Goal: Find specific page/section: Find specific page/section

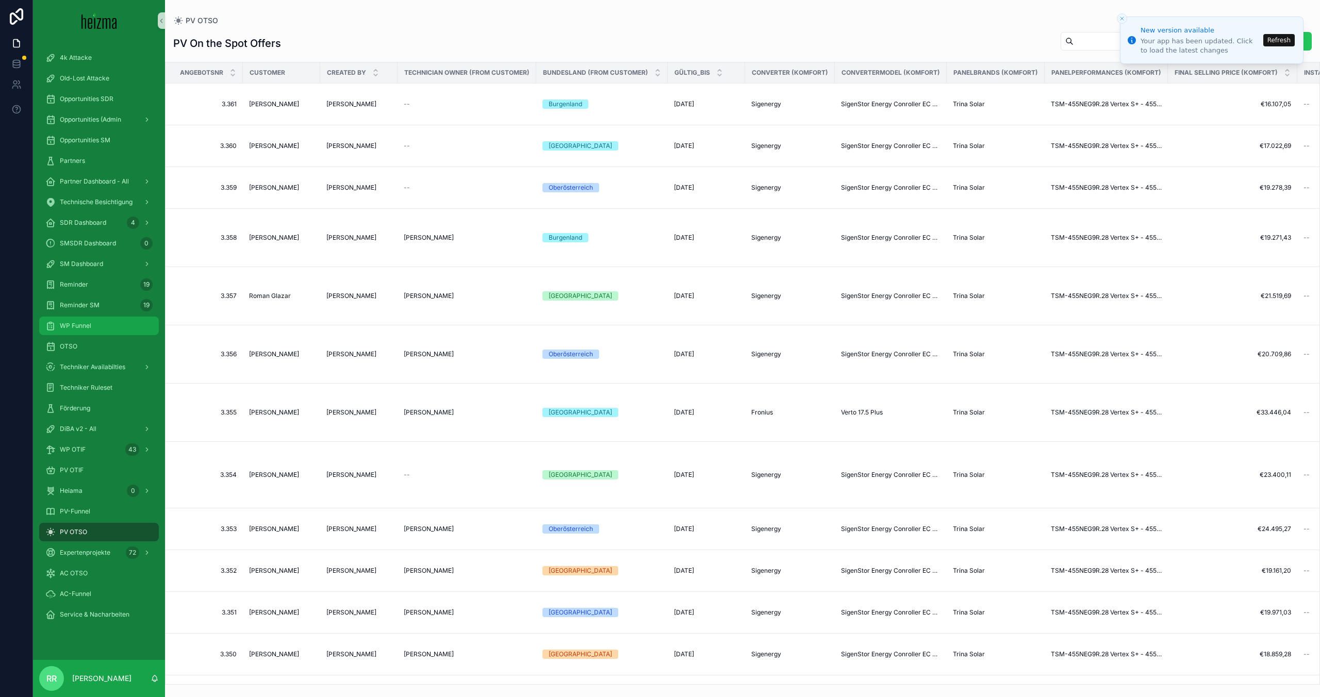
click at [94, 328] on div "WP Funnel" at bounding box center [98, 326] width 107 height 16
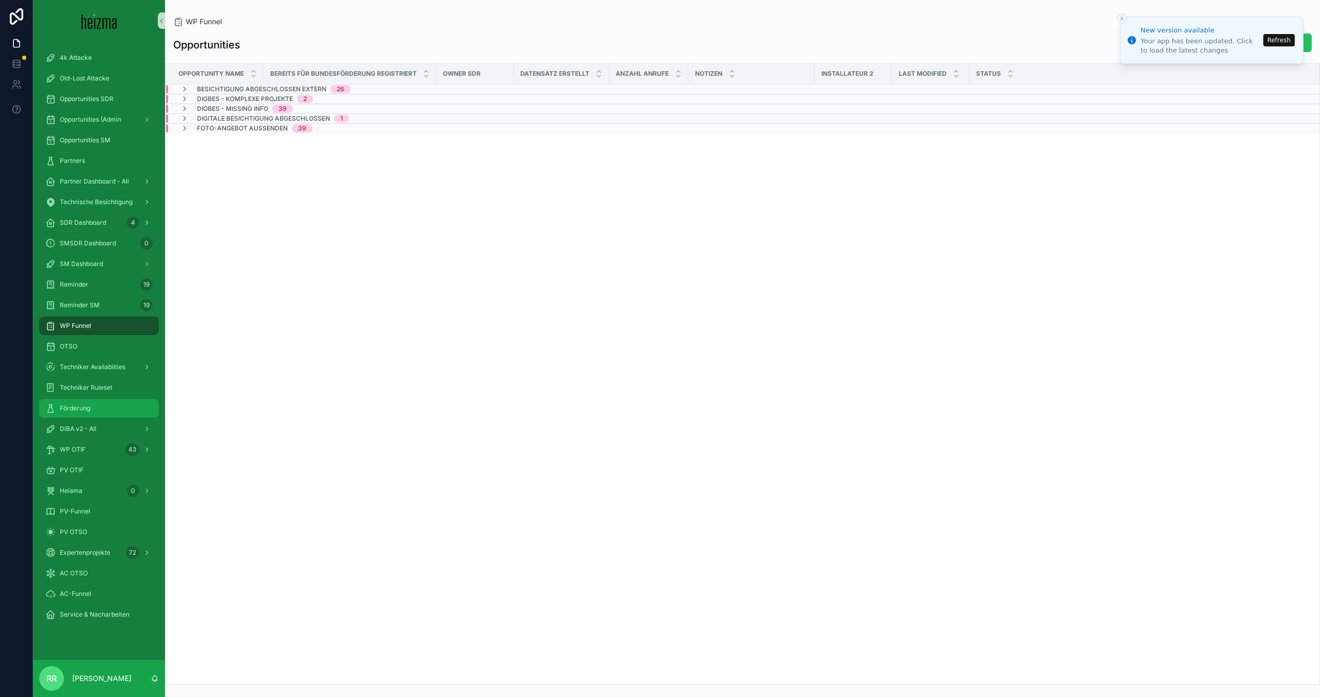
click at [81, 415] on div "Förderung" at bounding box center [98, 408] width 107 height 16
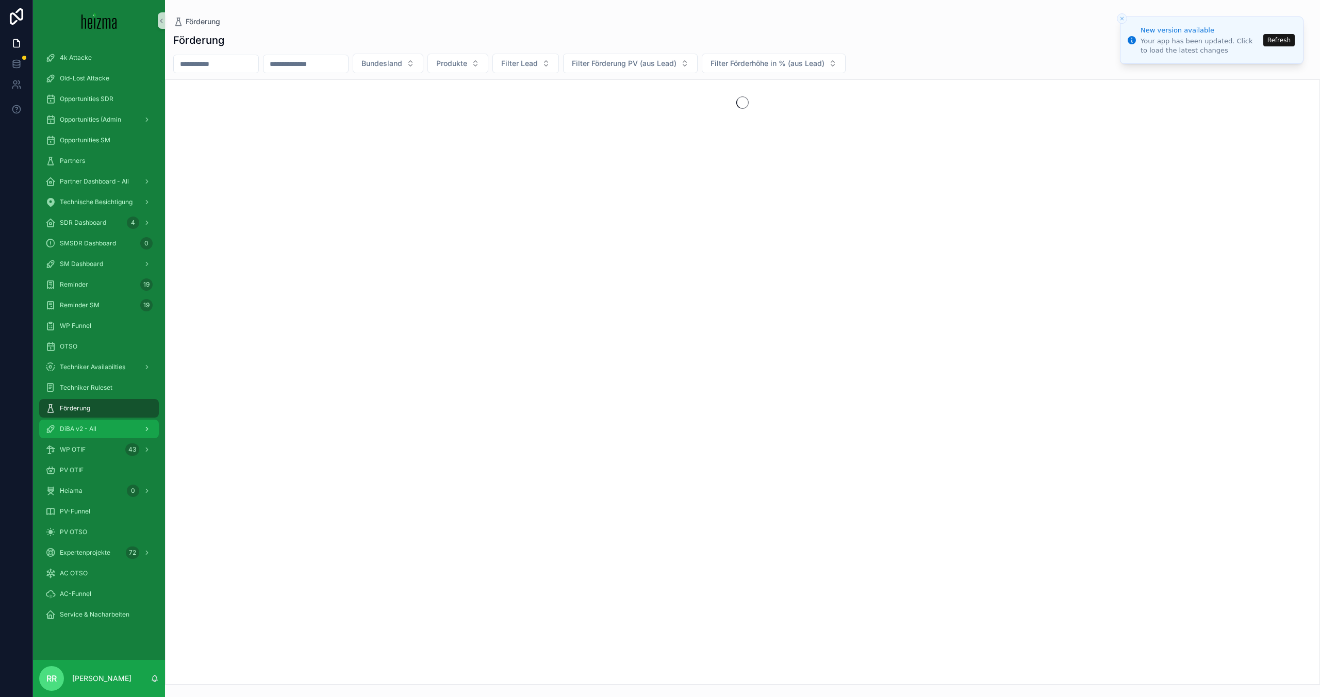
click at [76, 431] on span "DiBA v2 - All" at bounding box center [78, 429] width 37 height 8
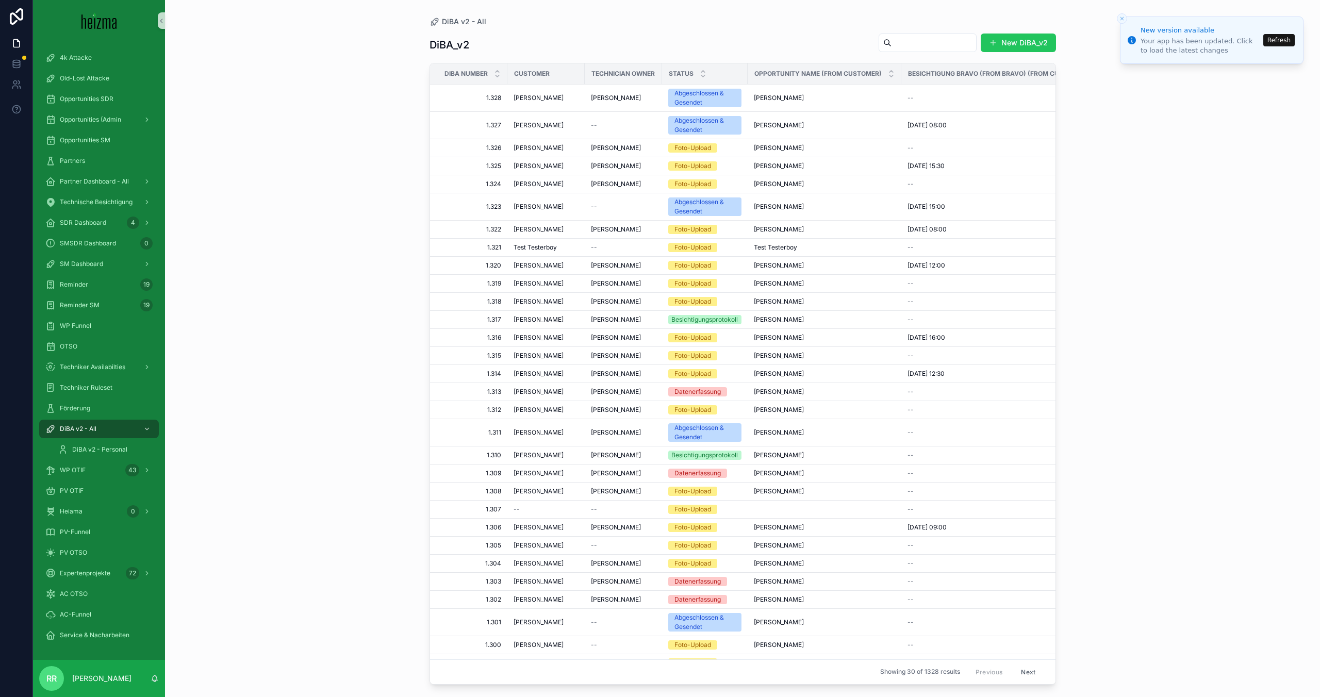
click at [950, 39] on input "scrollable content" at bounding box center [933, 43] width 85 height 14
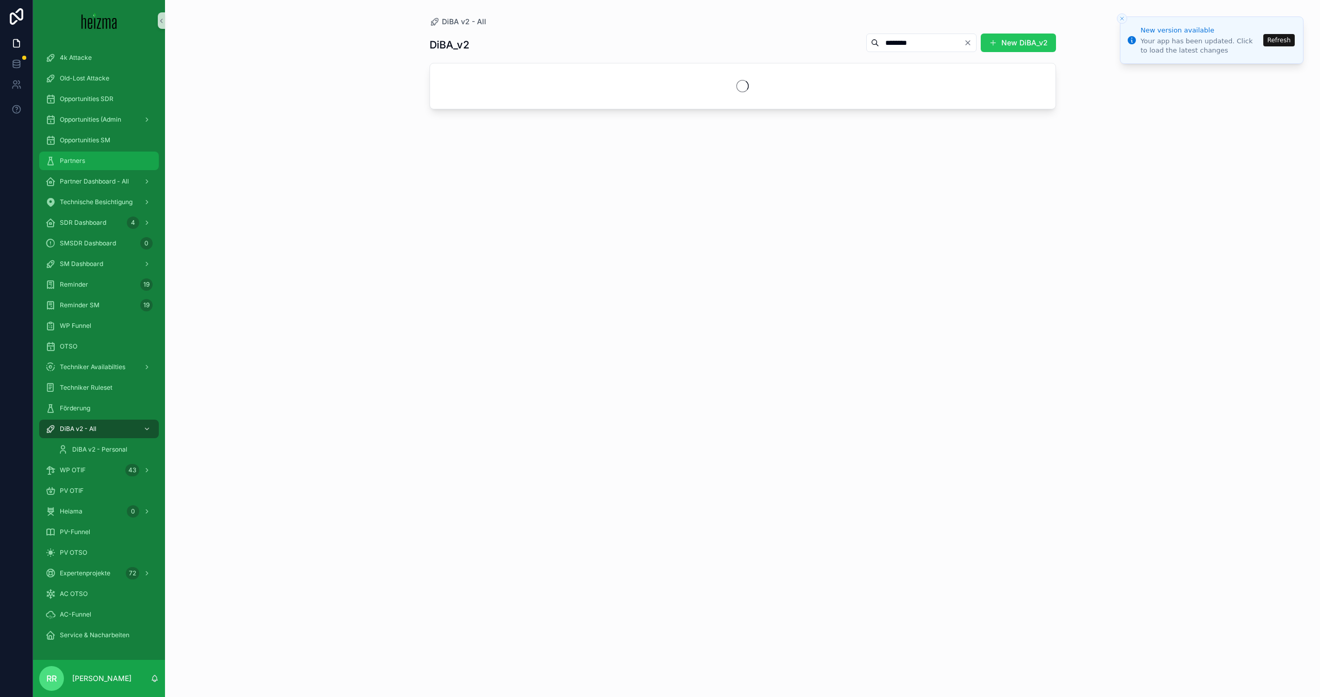
type input "********"
click at [1272, 39] on button "Refresh" at bounding box center [1278, 40] width 31 height 12
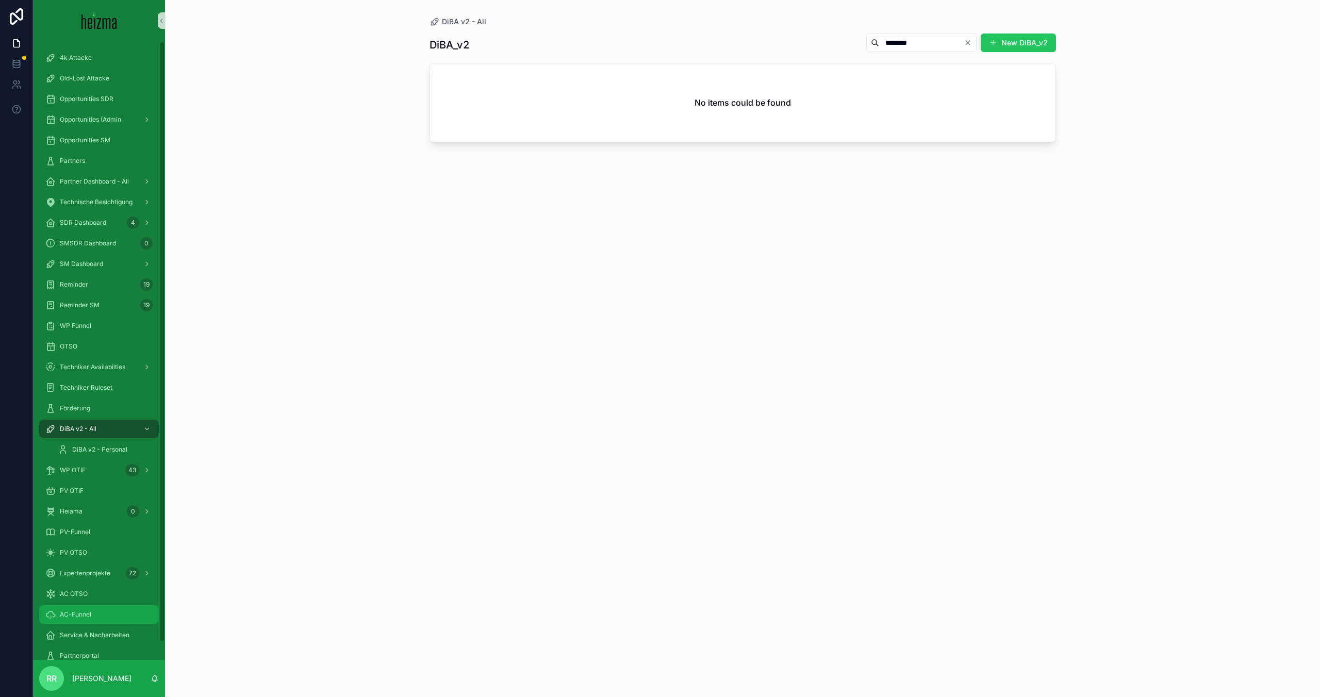
scroll to position [19, 0]
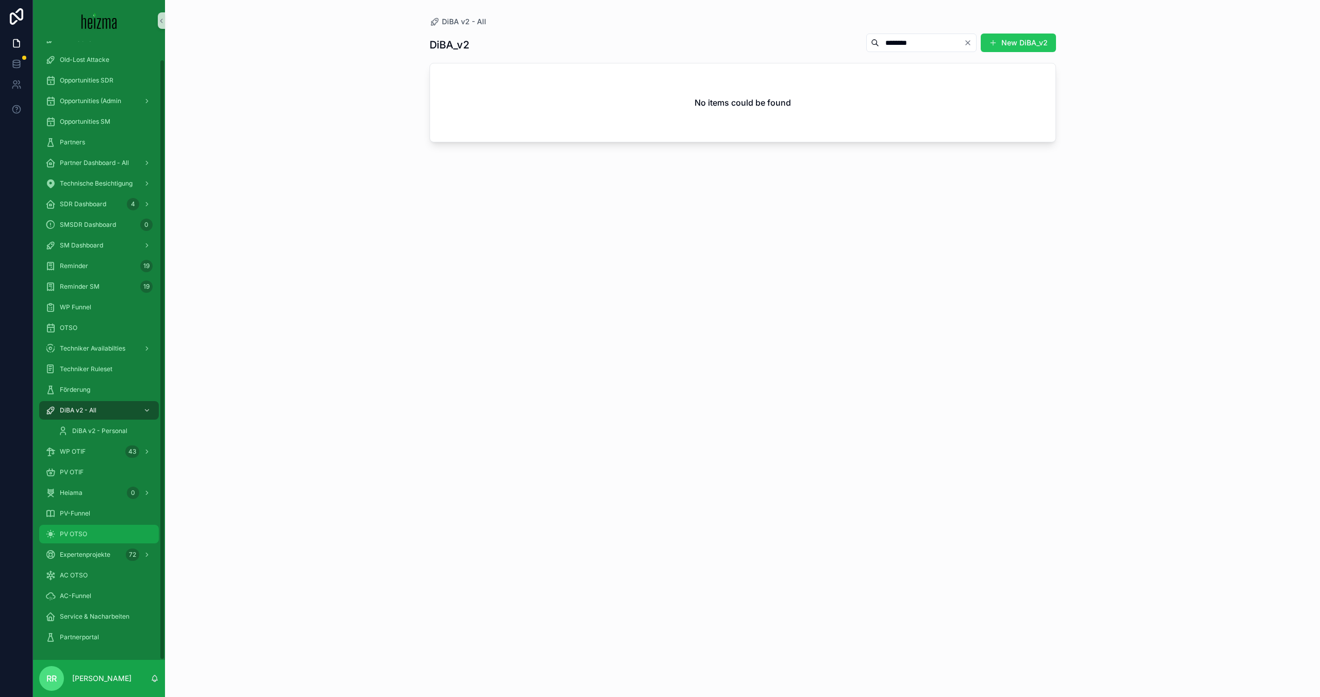
click at [87, 529] on div "PV OTSO" at bounding box center [98, 534] width 107 height 16
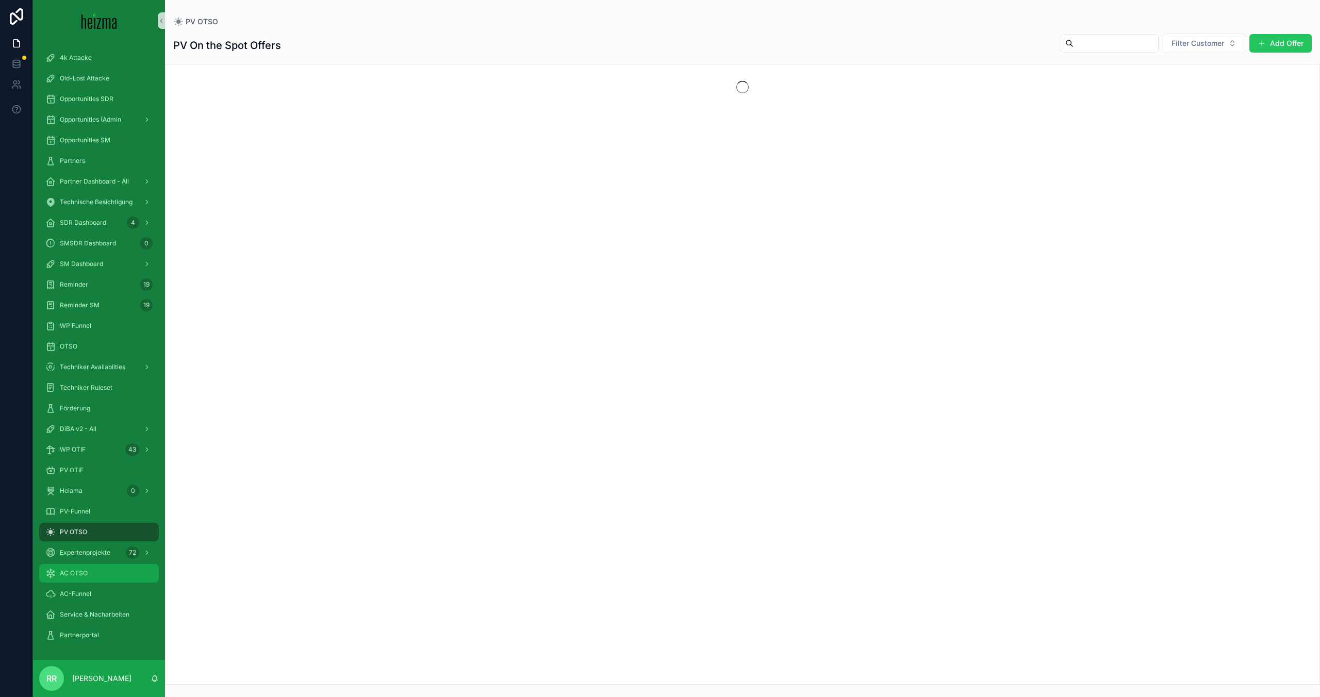
click at [73, 576] on span "AC OTSO" at bounding box center [74, 573] width 28 height 8
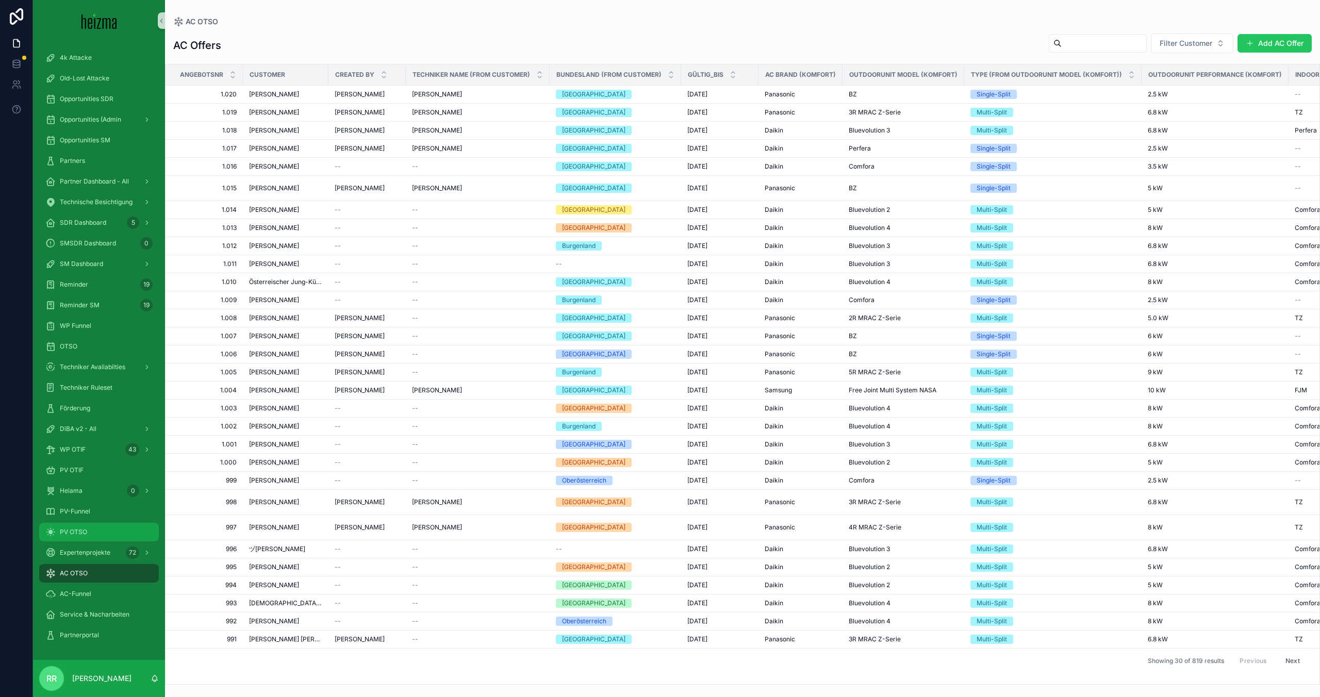
click at [84, 535] on span "PV OTSO" at bounding box center [73, 532] width 27 height 8
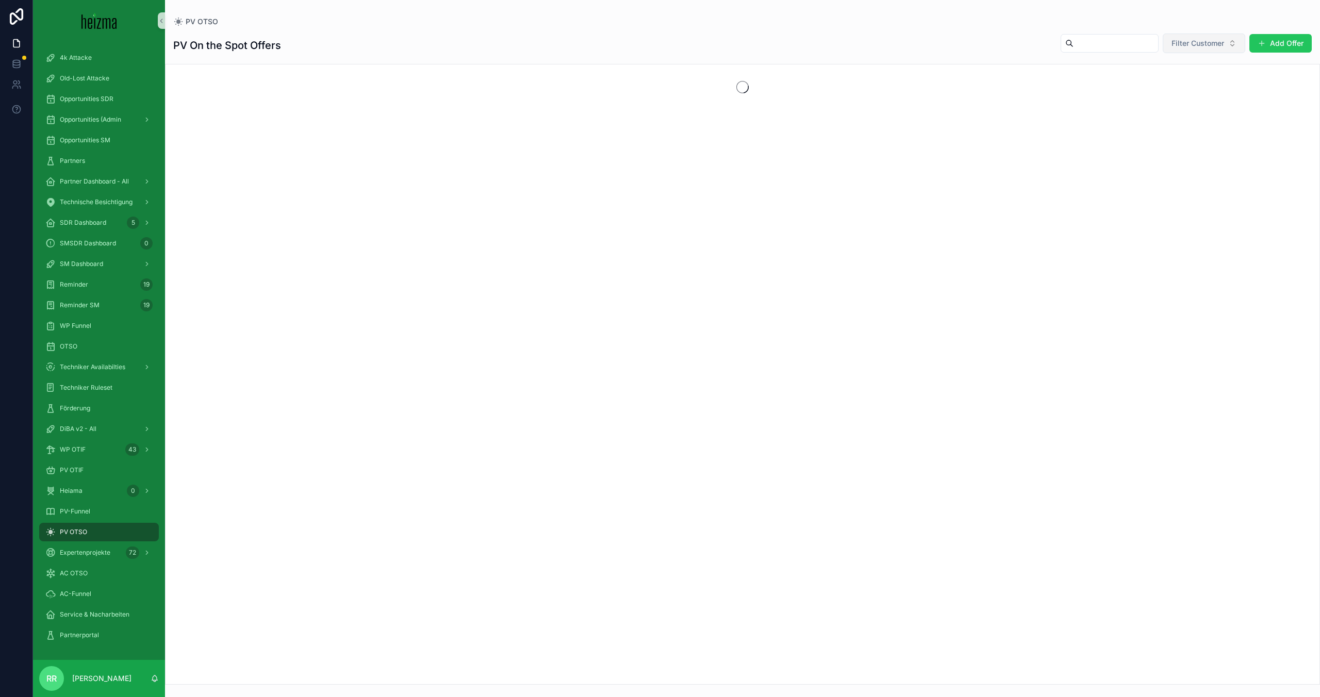
click at [1212, 39] on span "Filter Customer" at bounding box center [1197, 43] width 53 height 10
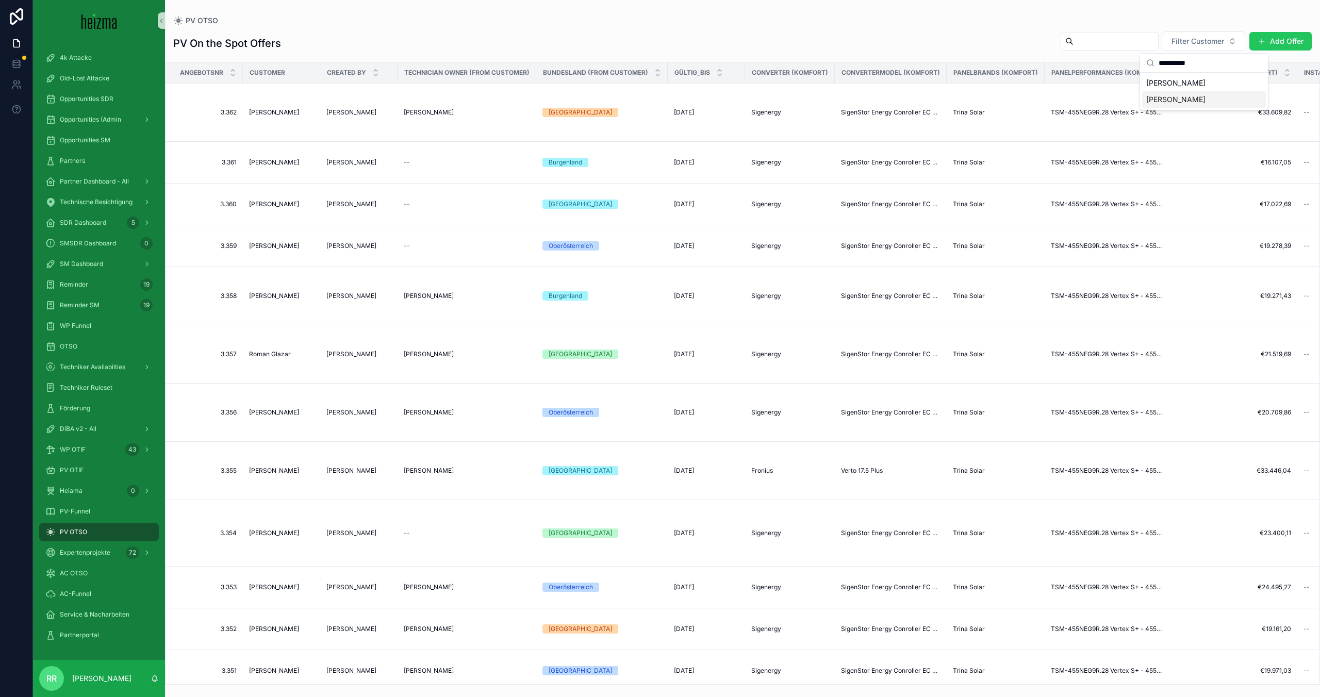
type input "**********"
click at [1187, 95] on span "[PERSON_NAME]" at bounding box center [1175, 99] width 59 height 10
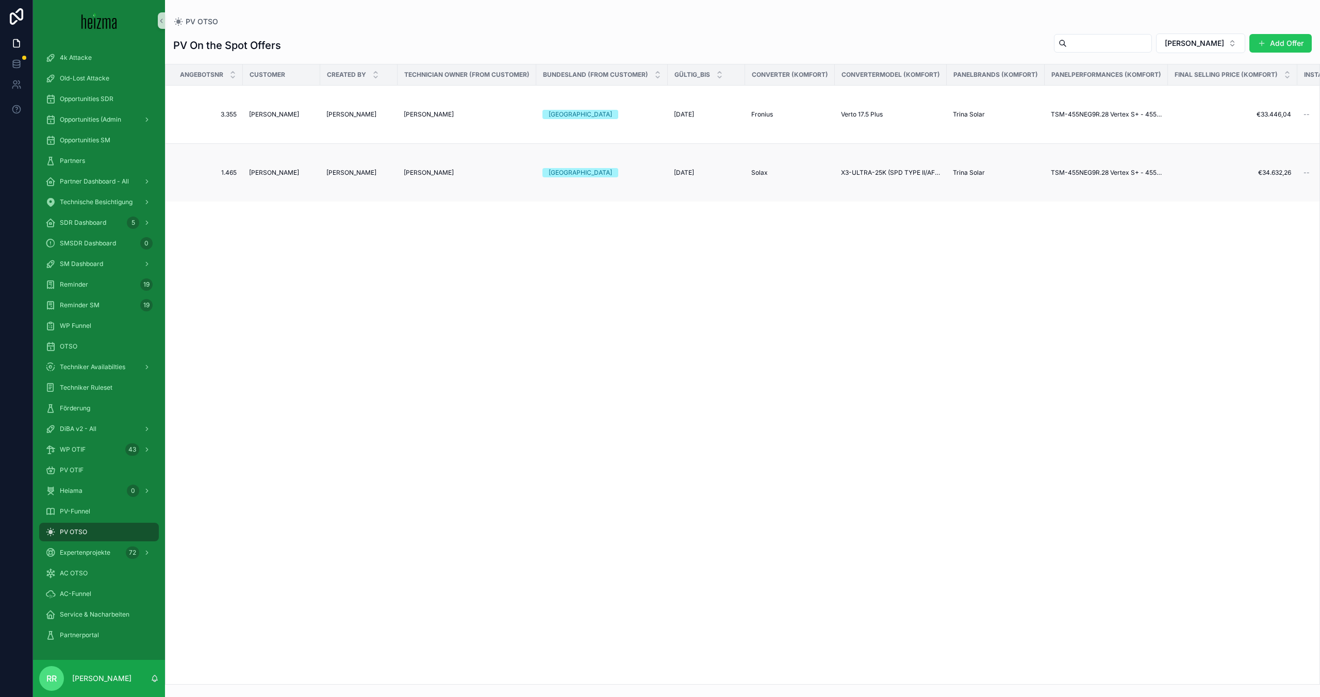
click at [285, 167] on td "[PERSON_NAME]" at bounding box center [281, 173] width 77 height 58
click at [281, 172] on span "[PERSON_NAME]" at bounding box center [274, 173] width 50 height 8
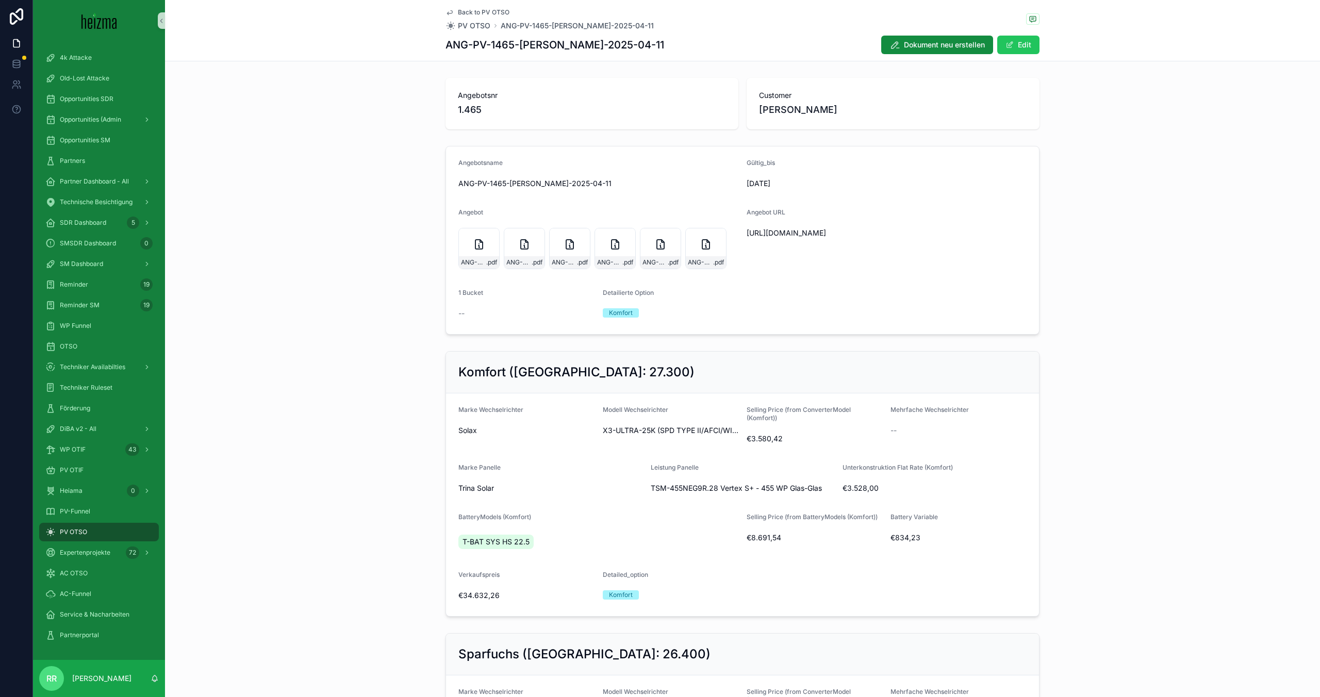
click at [801, 225] on div "[URL][DOMAIN_NAME]" at bounding box center [887, 233] width 280 height 16
click at [797, 232] on span "[URL][DOMAIN_NAME]" at bounding box center [887, 233] width 280 height 10
copy span "[URL][DOMAIN_NAME]"
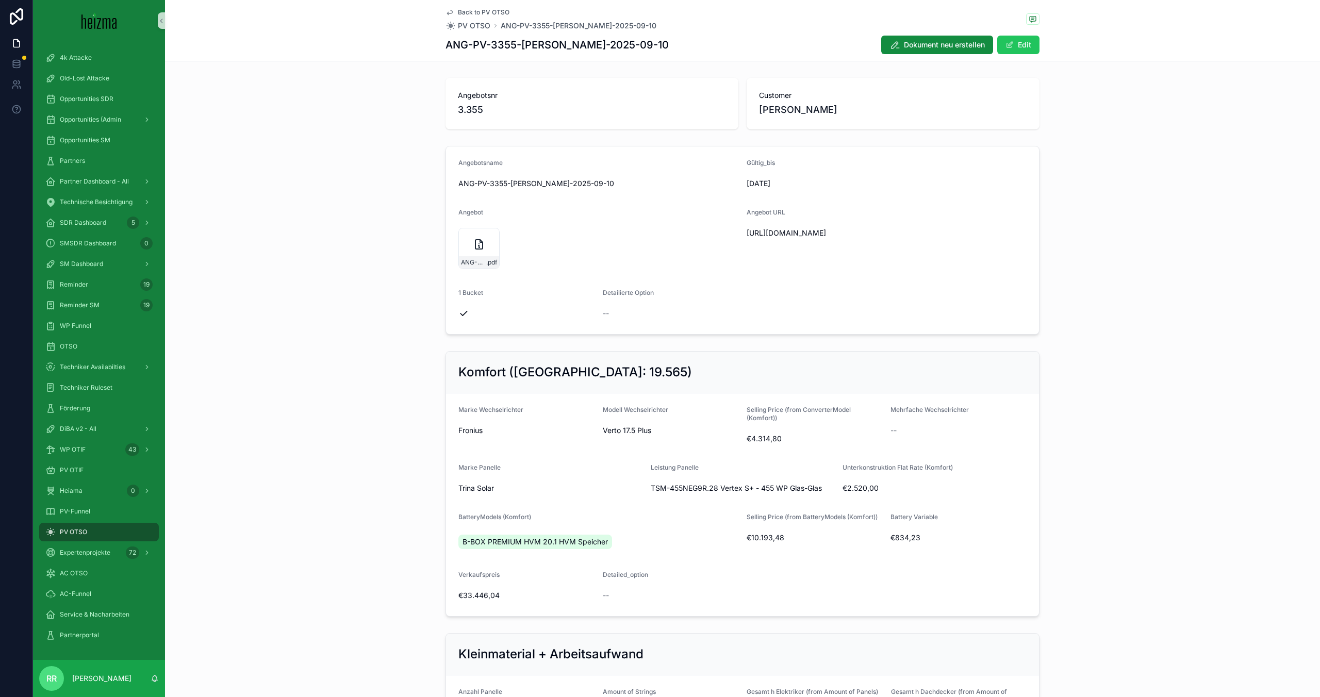
click at [784, 238] on span "https://docs.google.com/document/d/121kULLOFXtk_qswe6AK_rvOhyKOyC3FVFrh6_mm_8p8…" at bounding box center [887, 233] width 280 height 10
copy span "https://docs.google.com/document/d/121kULLOFXtk_qswe6AK_rvOhyKOyC3FVFrh6_mm_8p8…"
